Goal: Task Accomplishment & Management: Use online tool/utility

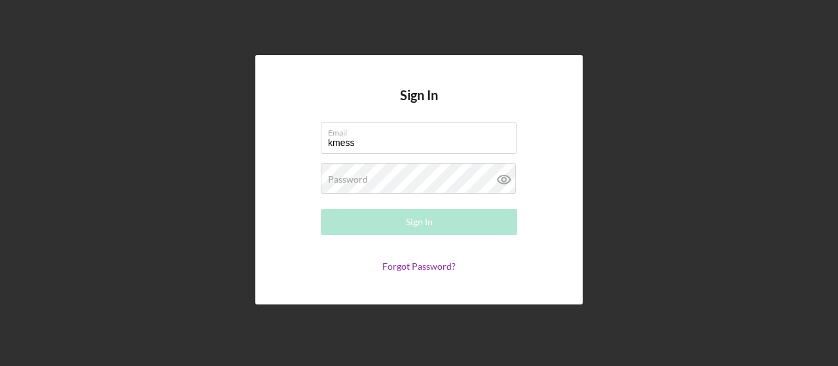
type input "[EMAIL_ADDRESS][DOMAIN_NAME]"
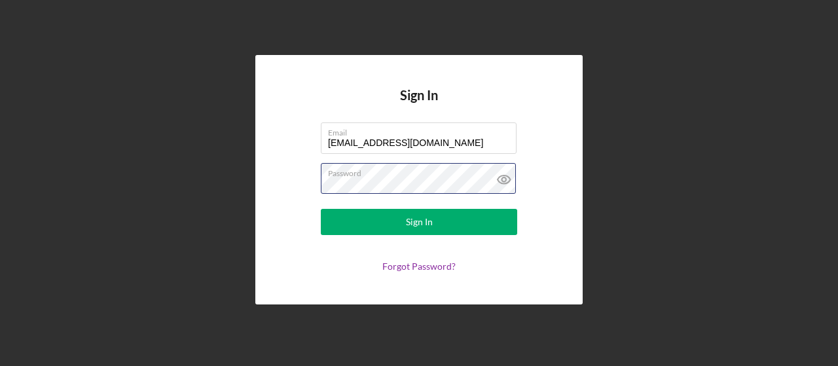
click at [321, 209] on button "Sign In" at bounding box center [419, 222] width 196 height 26
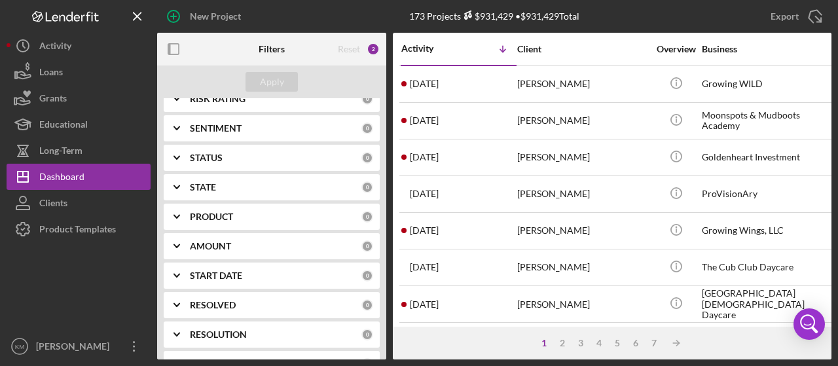
scroll to position [196, 0]
click at [251, 219] on div "PRODUCT" at bounding box center [275, 216] width 171 height 10
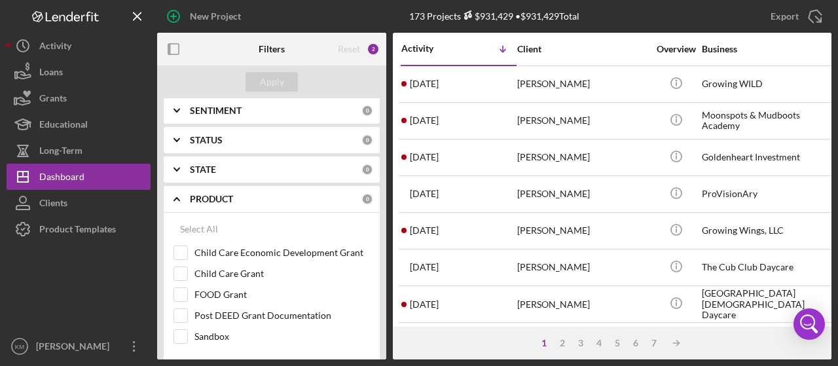
scroll to position [262, 0]
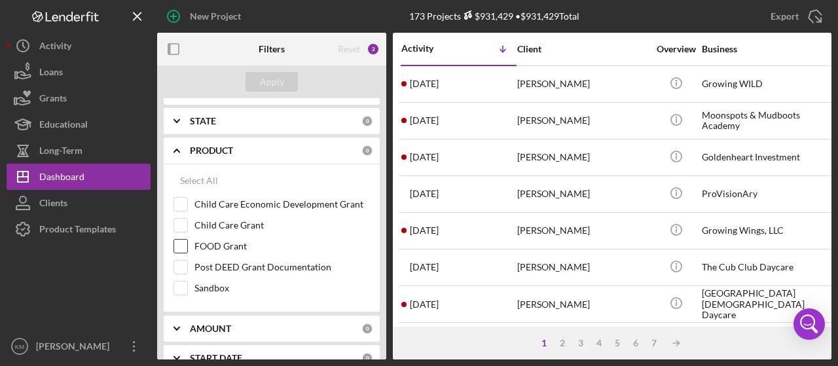
click at [180, 243] on input "FOOD Grant" at bounding box center [180, 245] width 13 height 13
checkbox input "true"
click at [272, 73] on div "Apply" at bounding box center [272, 82] width 24 height 20
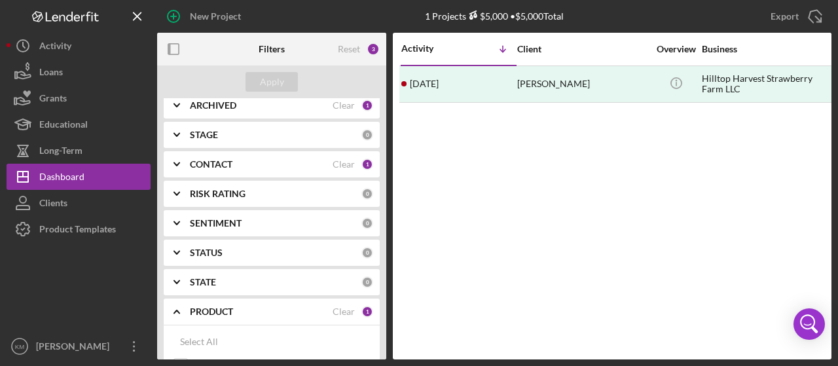
scroll to position [0, 0]
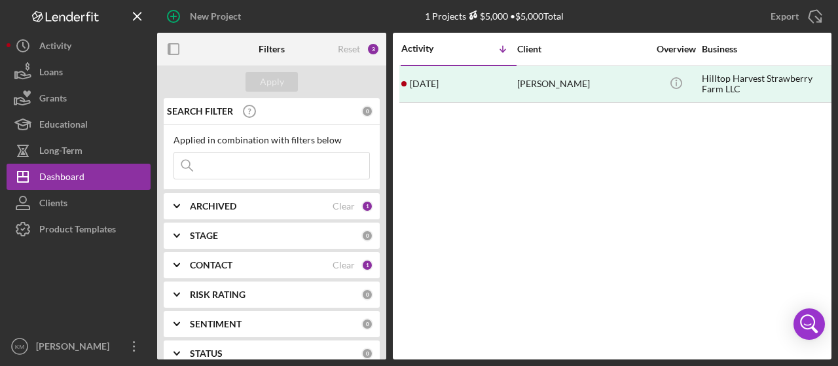
click at [264, 169] on input at bounding box center [271, 165] width 195 height 26
click at [289, 122] on div "SEARCH FILTER" at bounding box center [263, 111] width 198 height 33
click at [338, 198] on div "ARCHIVED Clear 1" at bounding box center [281, 206] width 183 height 26
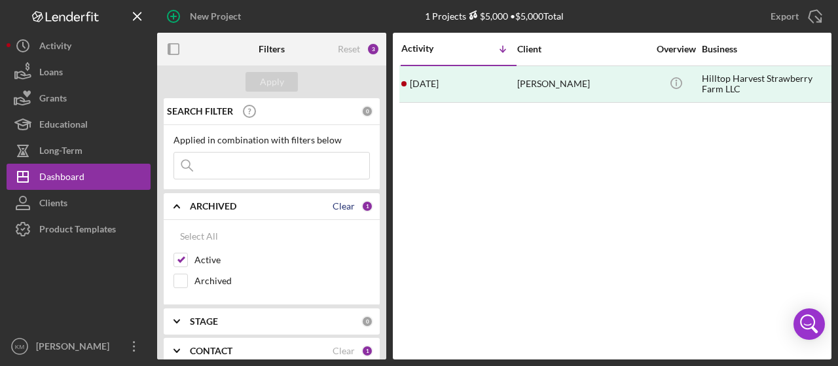
click at [339, 205] on div "Clear" at bounding box center [343, 206] width 22 height 10
checkbox input "false"
click at [273, 83] on div "Apply" at bounding box center [272, 82] width 24 height 20
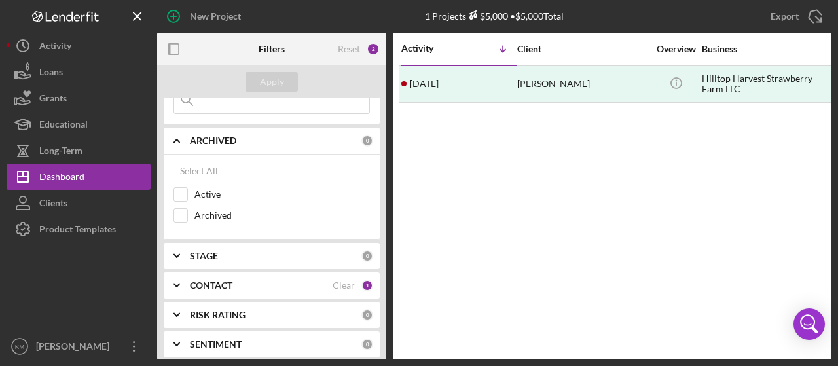
click at [327, 291] on div "CONTACT Clear 1" at bounding box center [281, 285] width 183 height 26
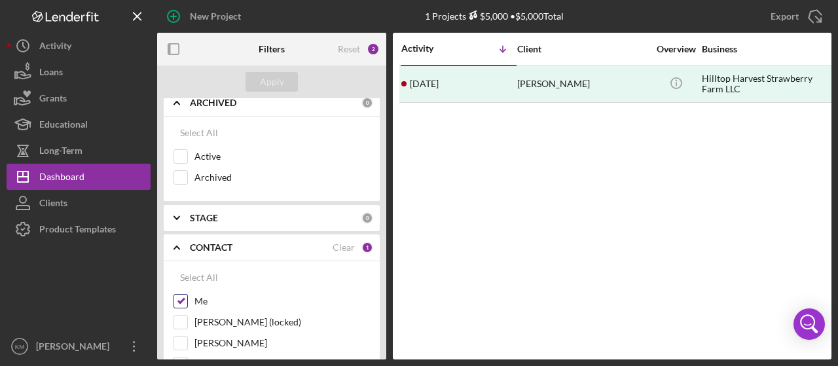
scroll to position [131, 0]
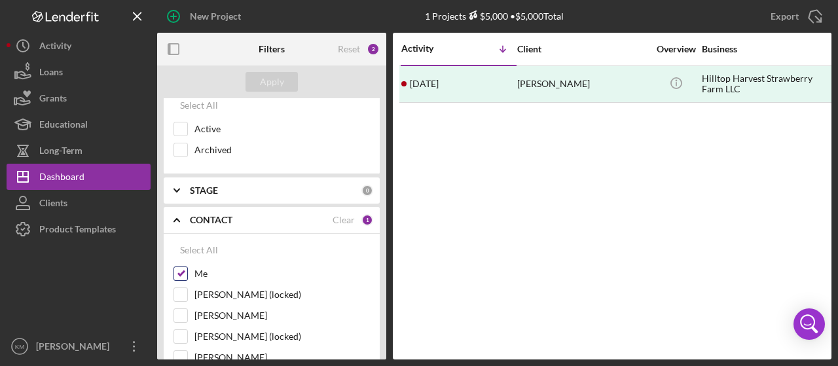
click at [182, 275] on input "Me" at bounding box center [180, 273] width 13 height 13
checkbox input "false"
click at [281, 77] on div "Apply" at bounding box center [272, 82] width 24 height 20
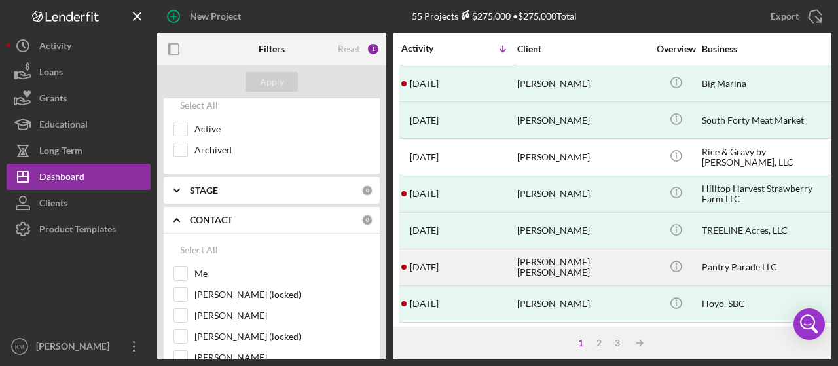
scroll to position [662, 0]
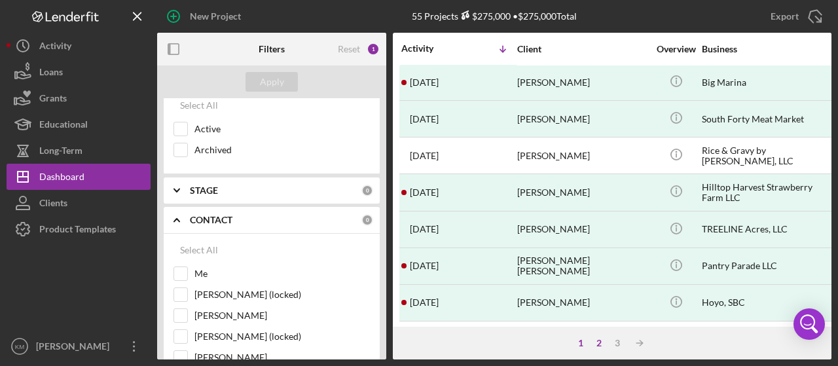
click at [597, 341] on div "2" at bounding box center [599, 343] width 18 height 10
